Goal: Check status: Check status

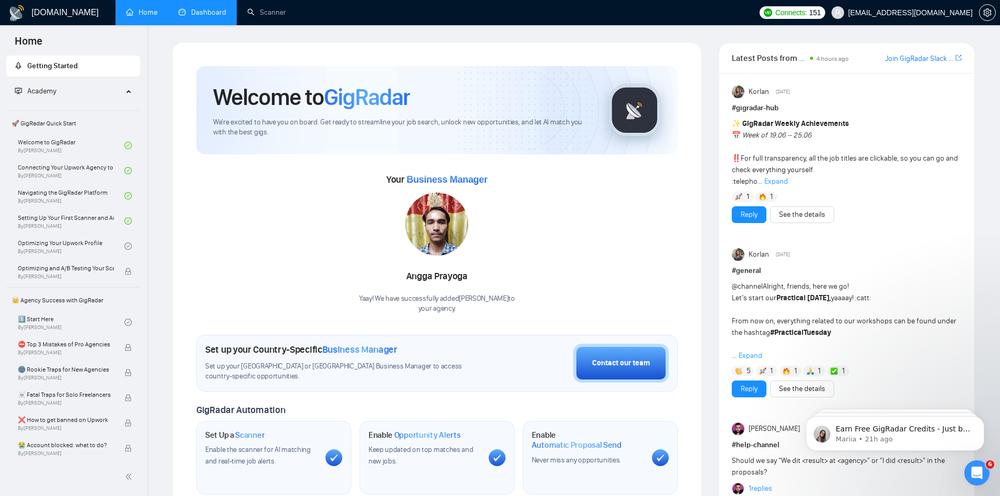
click at [184, 8] on link "Dashboard" at bounding box center [203, 12] width 48 height 9
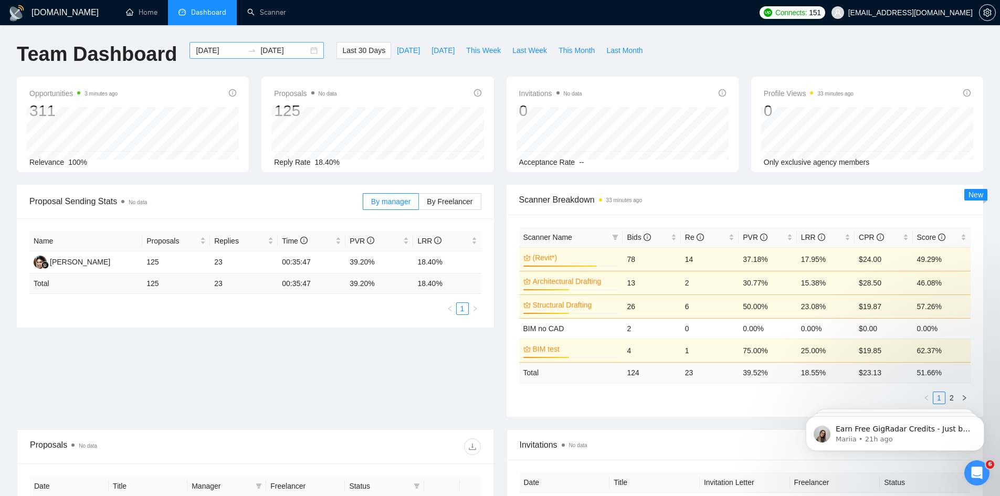
click at [302, 53] on div "[DATE] [DATE]" at bounding box center [257, 50] width 134 height 17
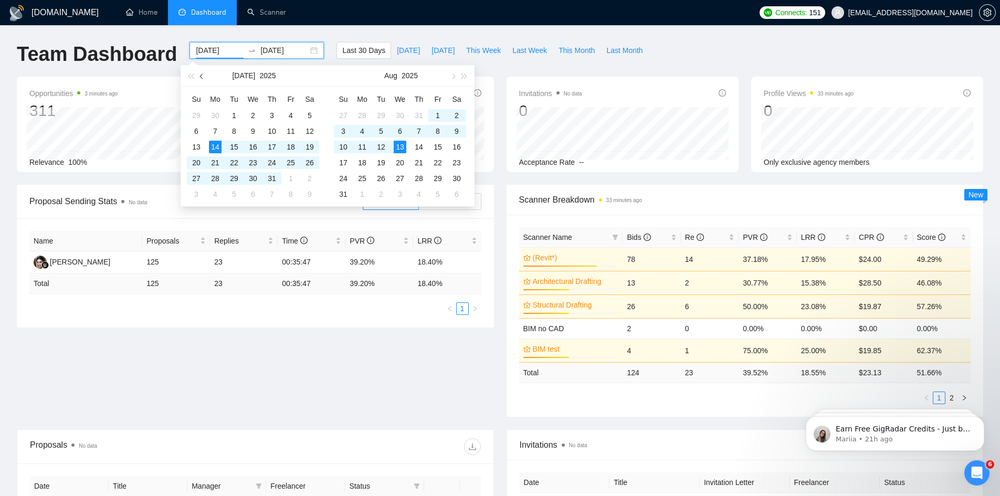
click at [204, 75] on span "button" at bounding box center [202, 76] width 5 height 5
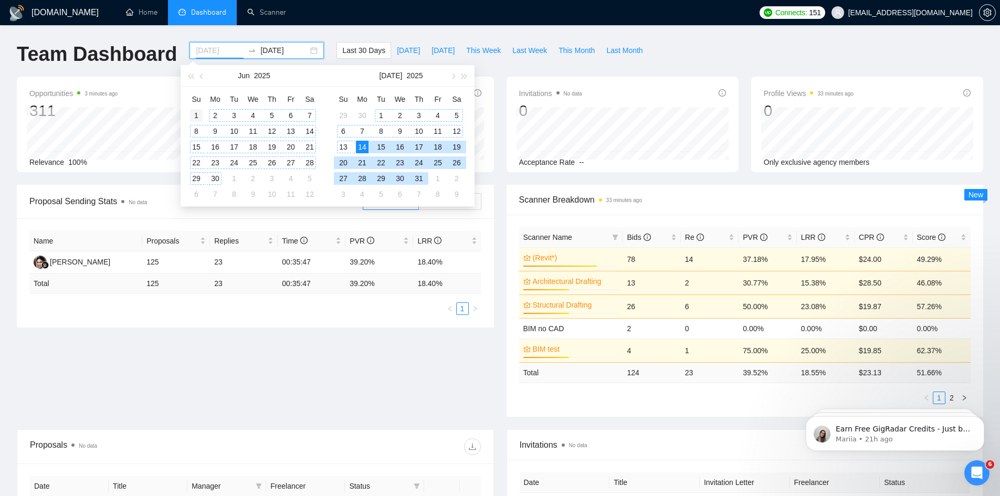
type input "[DATE]"
click at [202, 114] on div "1" at bounding box center [196, 115] width 13 height 13
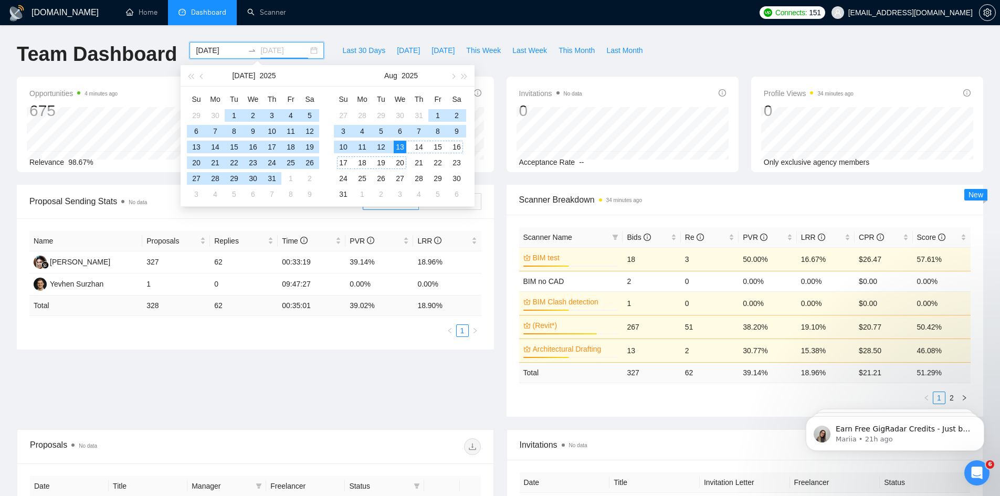
type input "[DATE]"
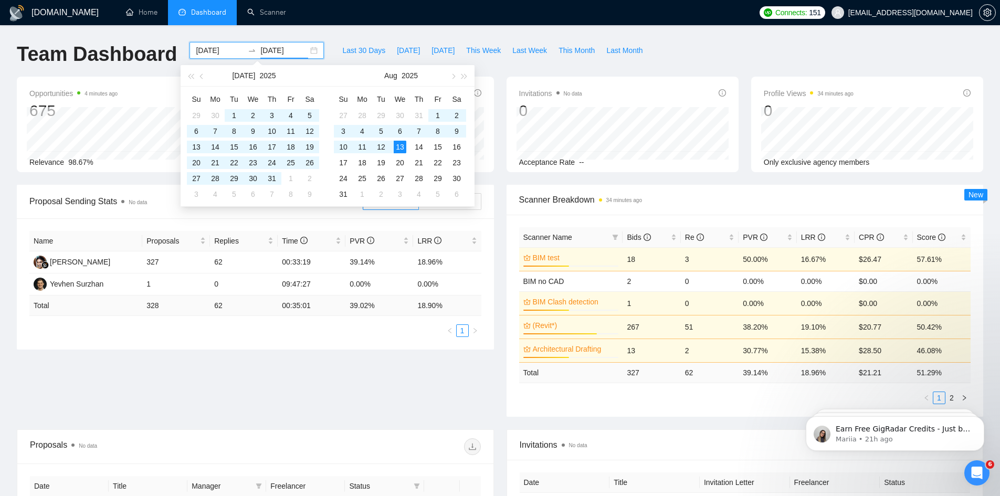
click at [171, 410] on div "Proposal Sending Stats No data By manager By Freelancer Name Proposals Replies …" at bounding box center [500, 307] width 979 height 245
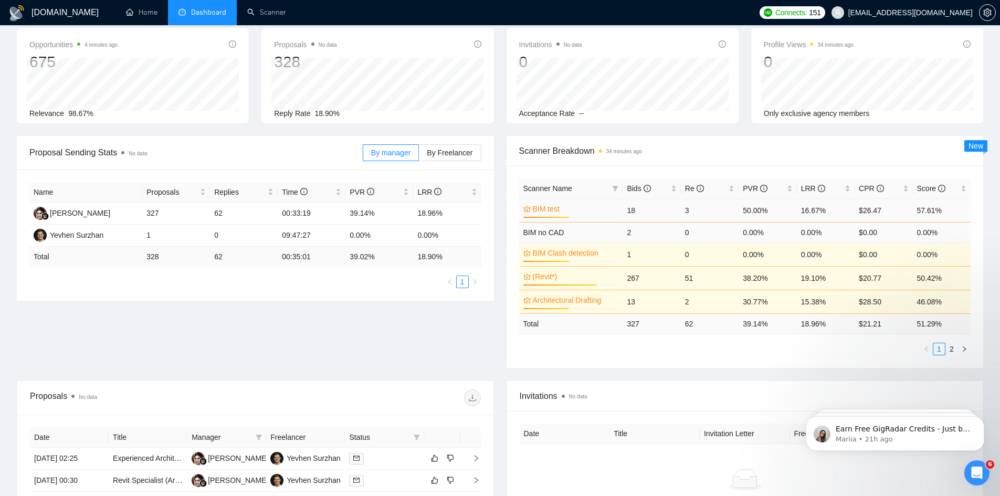
scroll to position [53, 0]
